Goal: Task Accomplishment & Management: Complete application form

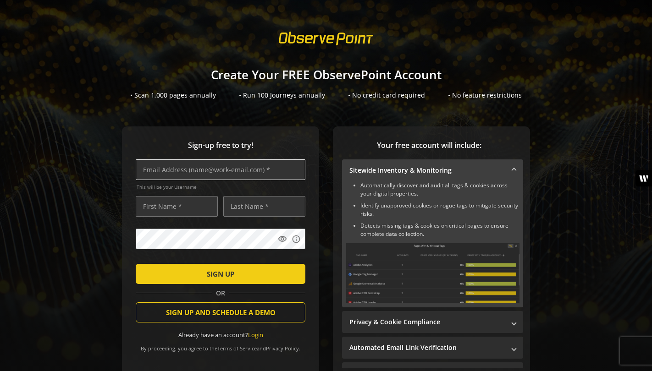
click at [175, 165] on input "text" at bounding box center [221, 169] width 170 height 21
type input "[PERSON_NAME][EMAIL_ADDRESS][PERSON_NAME][DOMAIN_NAME]"
type input "[PERSON_NAME]"
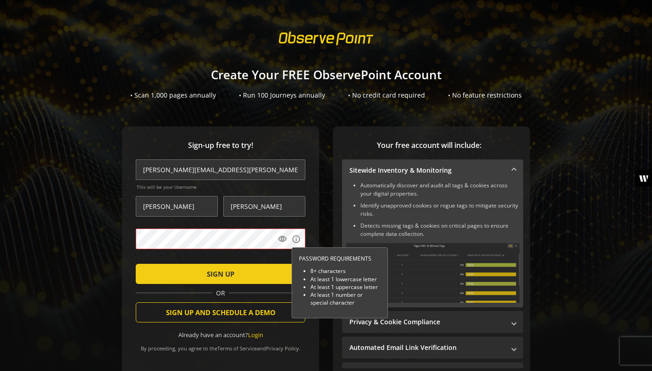
click at [63, 216] on div "Sign-up free to try! [PERSON_NAME][EMAIL_ADDRESS][PERSON_NAME][DOMAIN_NAME] Thi…" at bounding box center [326, 269] width 630 height 286
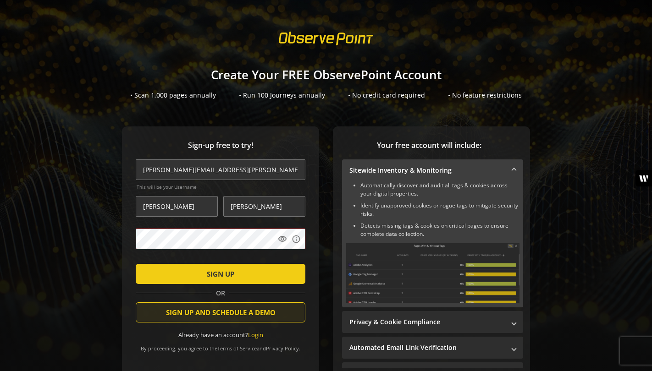
scroll to position [52, 0]
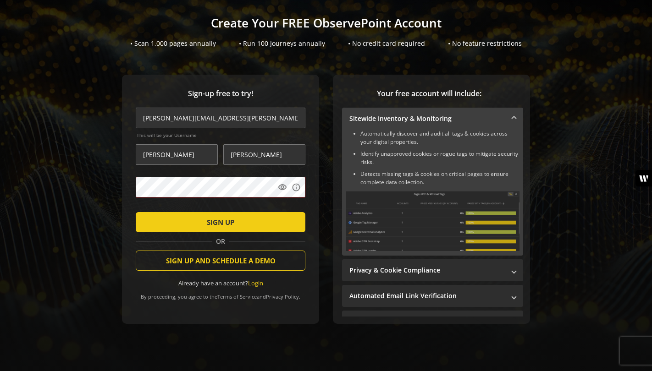
click at [257, 286] on link "Login" at bounding box center [255, 283] width 15 height 8
